Goal: Transaction & Acquisition: Purchase product/service

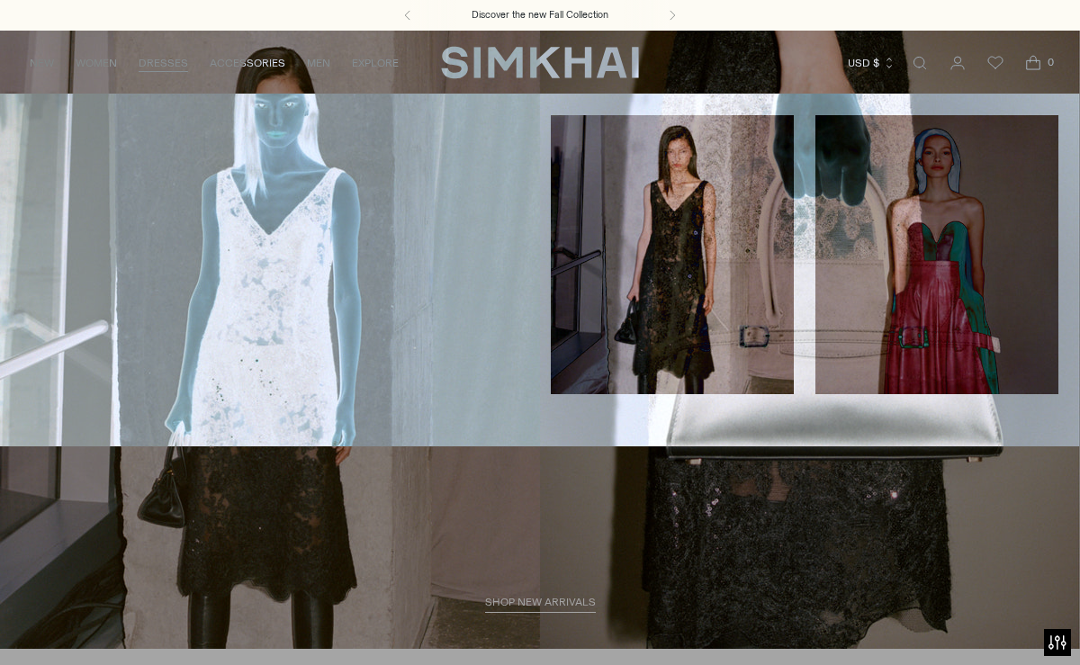
click at [167, 62] on link "DRESSES" at bounding box center [164, 63] width 50 height 40
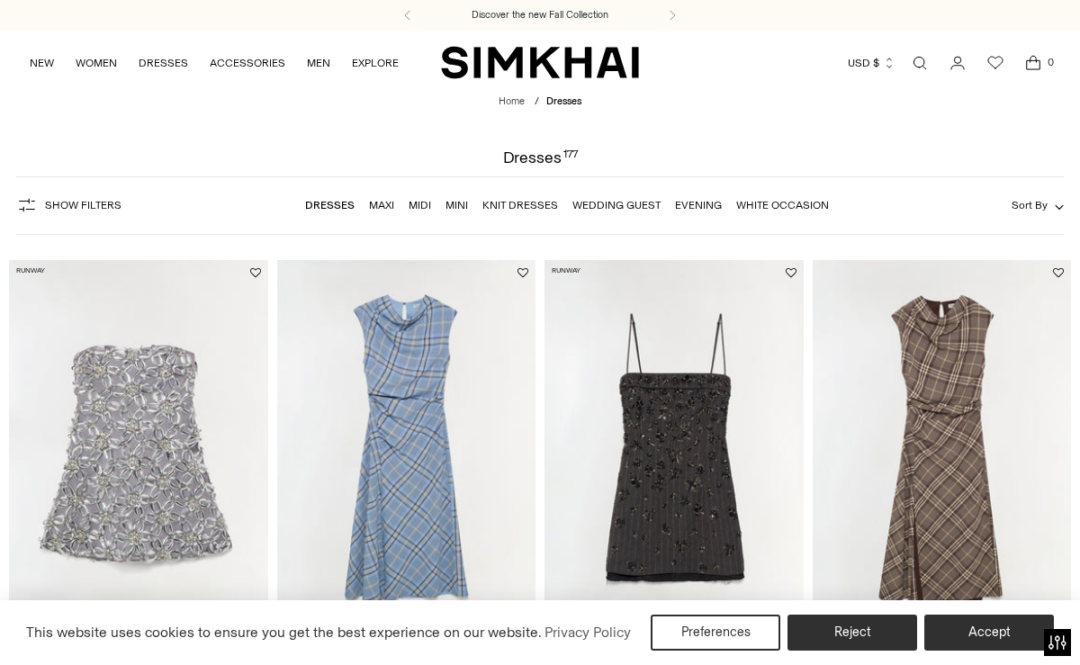
click at [389, 210] on link "Maxi" at bounding box center [381, 205] width 25 height 13
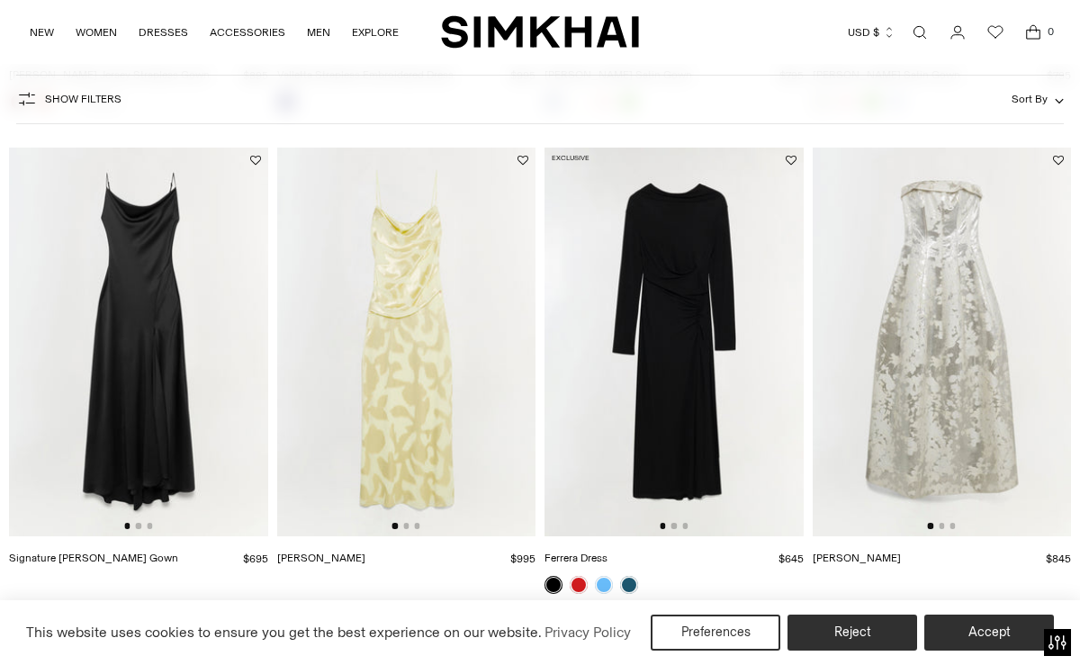
scroll to position [1109, 0]
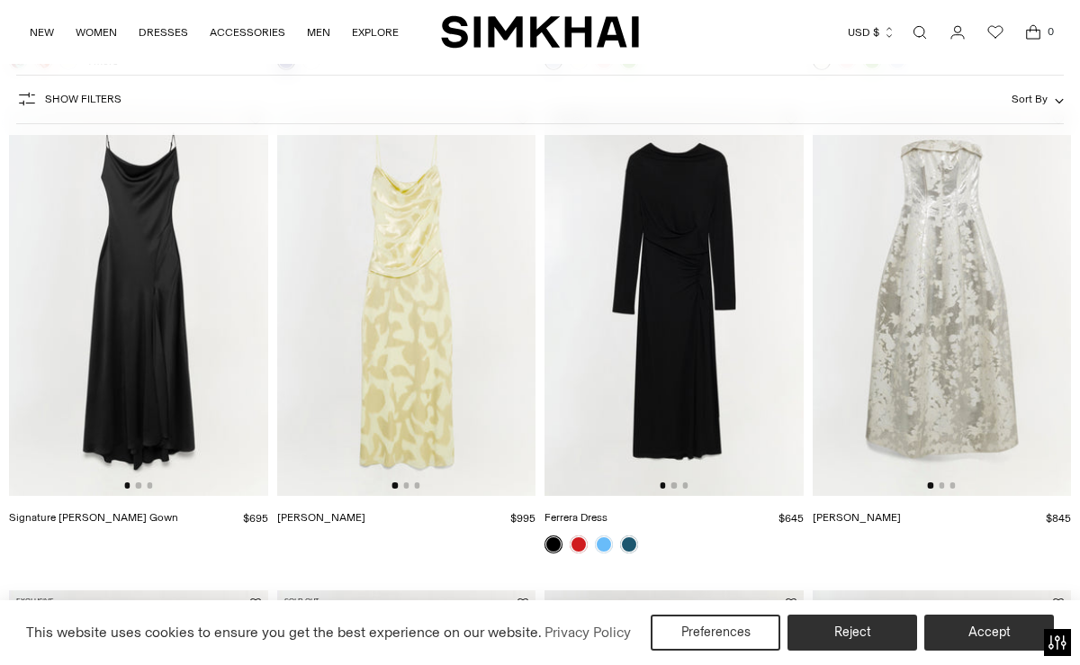
click at [207, 303] on img at bounding box center [138, 301] width 259 height 388
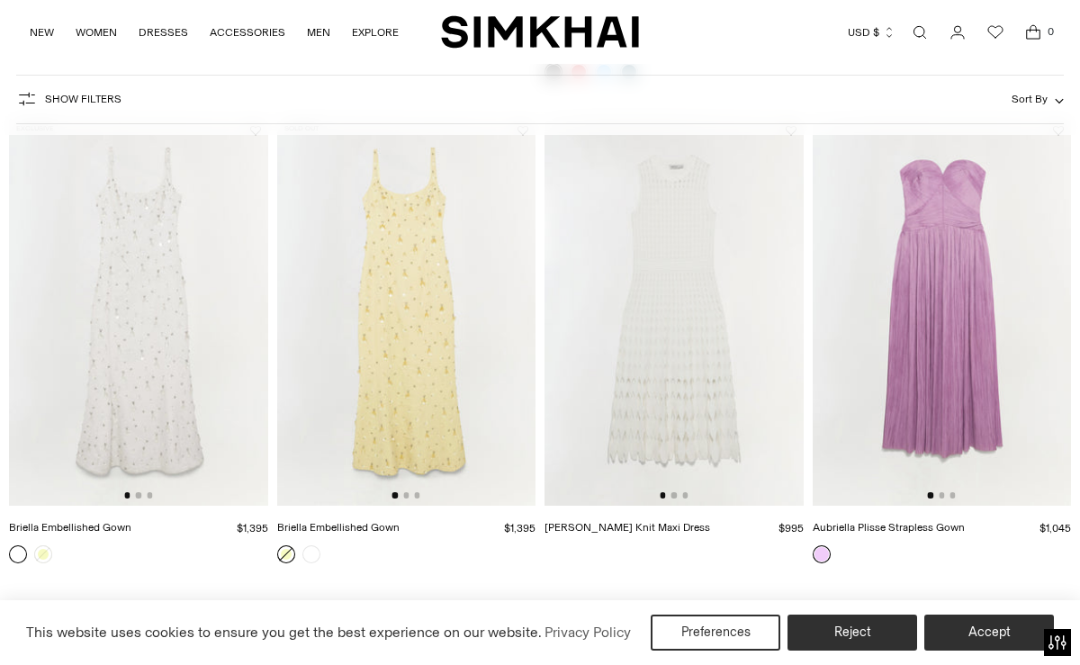
scroll to position [1580, 0]
click at [189, 356] on img at bounding box center [138, 314] width 259 height 388
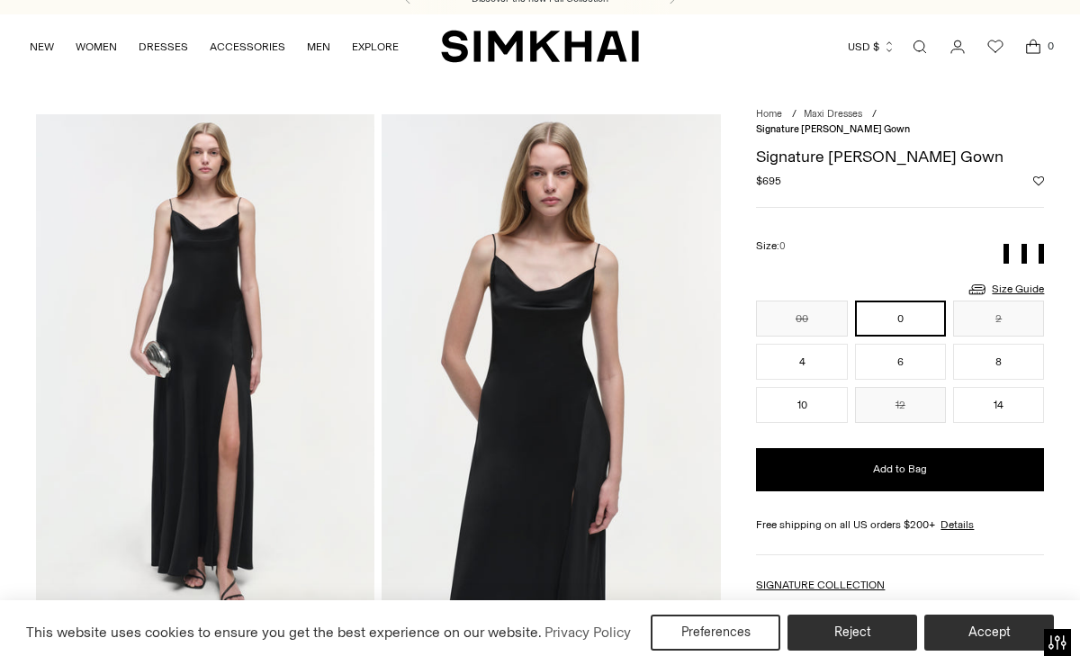
scroll to position [23, 0]
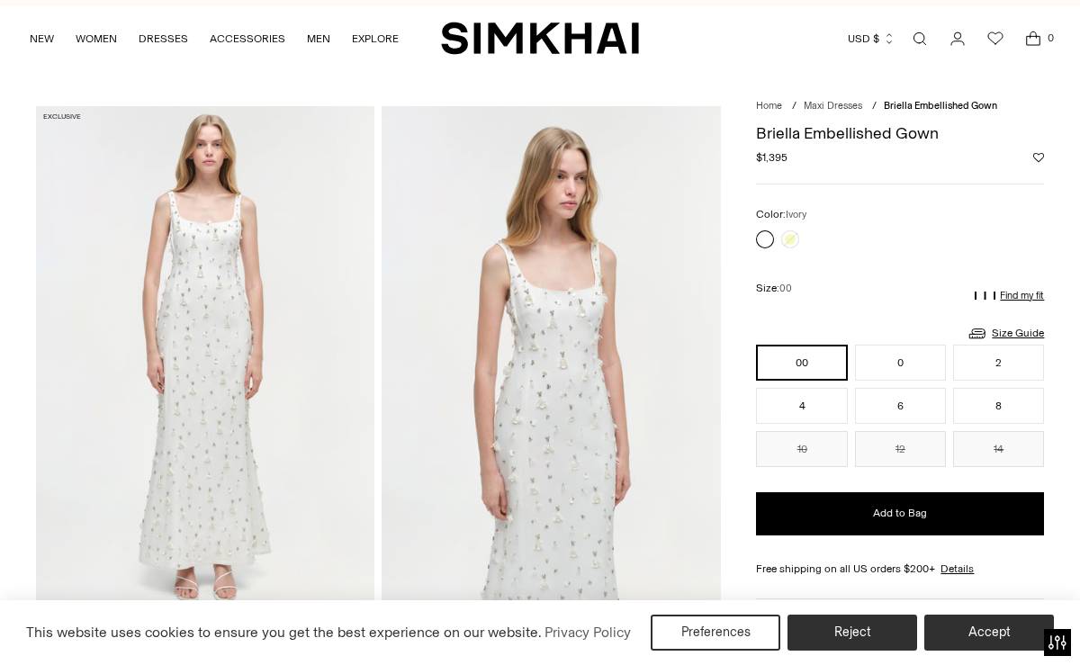
scroll to position [36, 0]
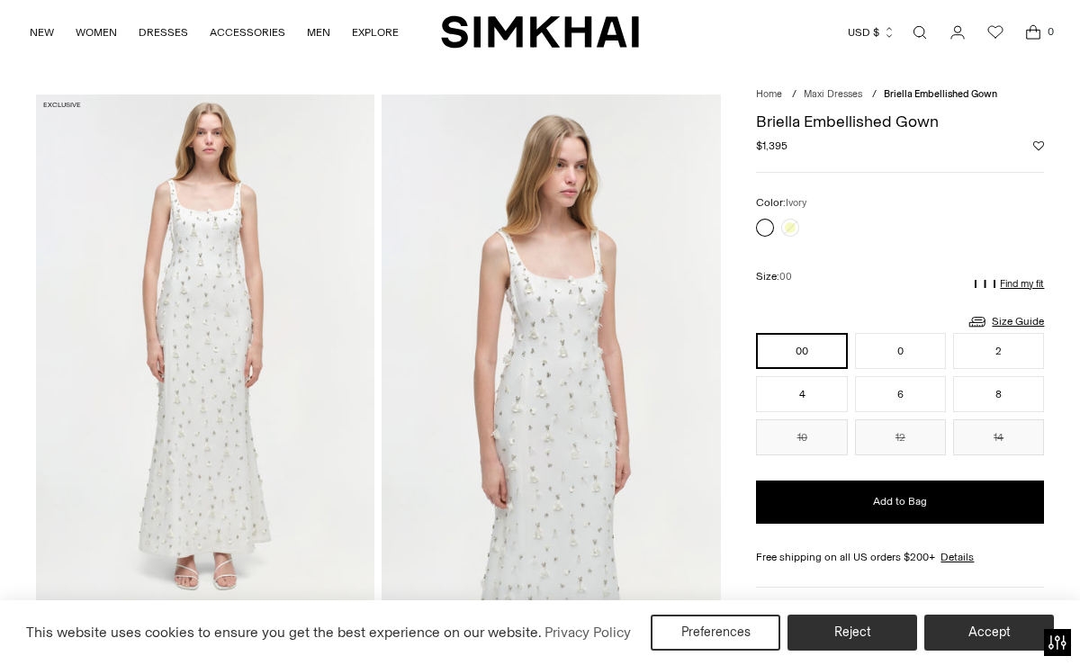
click at [607, 362] on img at bounding box center [551, 349] width 339 height 509
